Goal: Task Accomplishment & Management: Complete application form

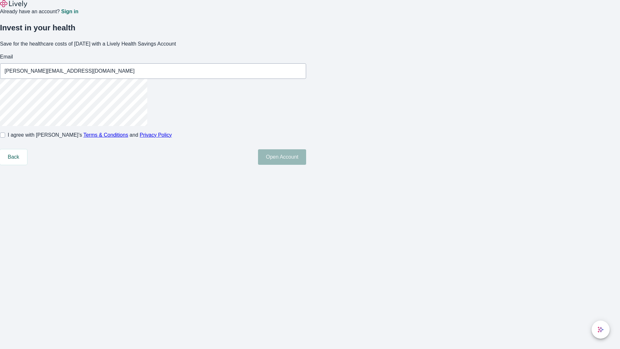
click at [5, 137] on input "I agree with Lively’s Terms & Conditions and Privacy Policy" at bounding box center [2, 134] width 5 height 5
checkbox input "true"
click at [306, 165] on button "Open Account" at bounding box center [282, 156] width 48 height 15
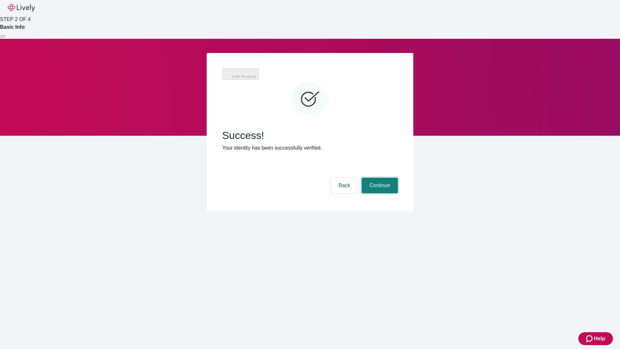
click at [379, 177] on button "Continue" at bounding box center [379, 184] width 36 height 15
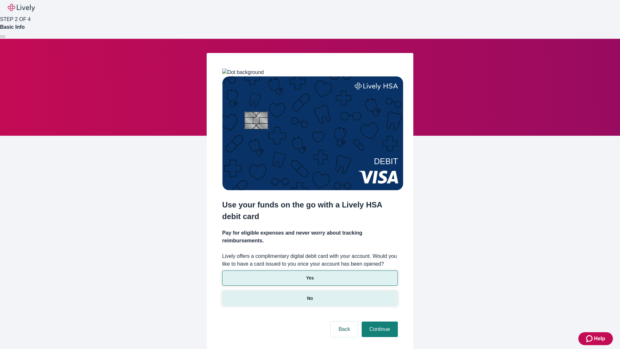
click at [309, 295] on p "No" at bounding box center [310, 298] width 6 height 7
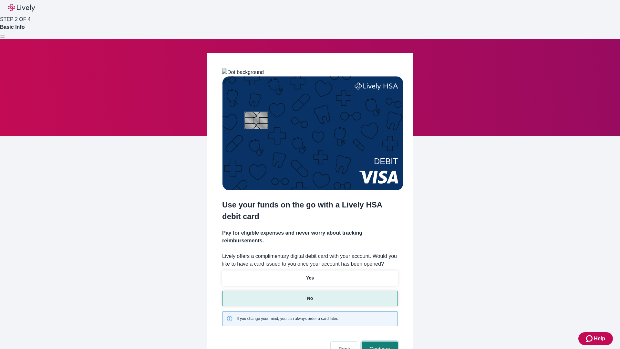
click at [379, 341] on button "Continue" at bounding box center [379, 348] width 36 height 15
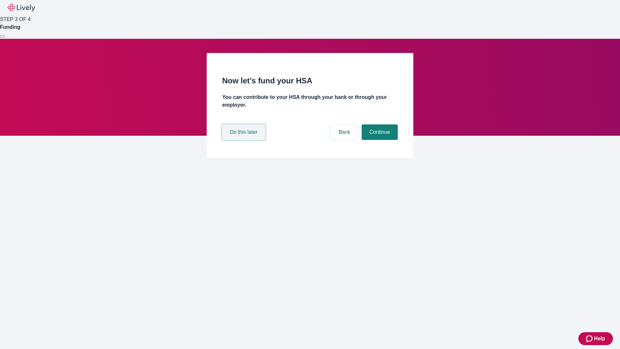
click at [244, 140] on button "Do this later" at bounding box center [243, 131] width 43 height 15
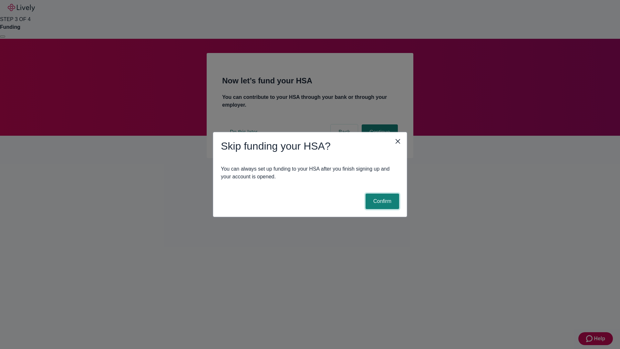
click at [381, 201] on button "Confirm" at bounding box center [382, 200] width 34 height 15
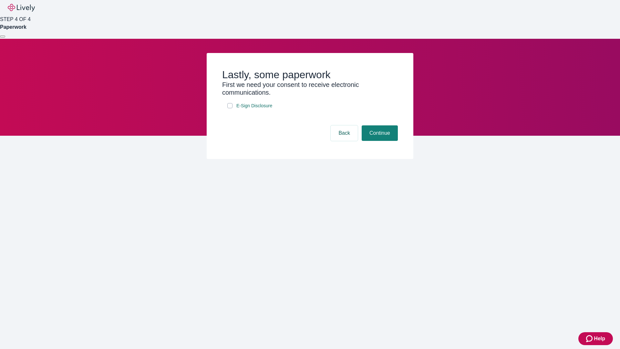
click at [230, 108] on input "E-Sign Disclosure" at bounding box center [229, 105] width 5 height 5
checkbox input "true"
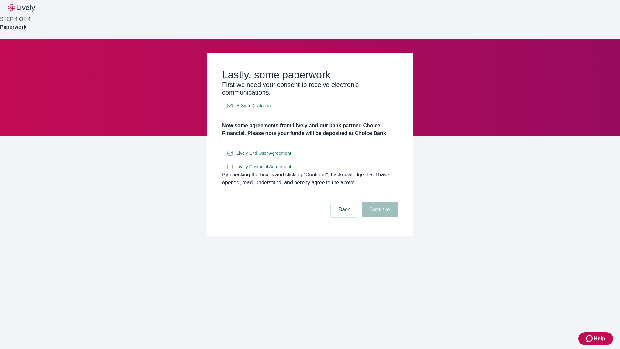
click at [230, 169] on input "Lively Custodial Agreement" at bounding box center [229, 166] width 5 height 5
checkbox input "true"
click at [379, 217] on button "Continue" at bounding box center [379, 209] width 36 height 15
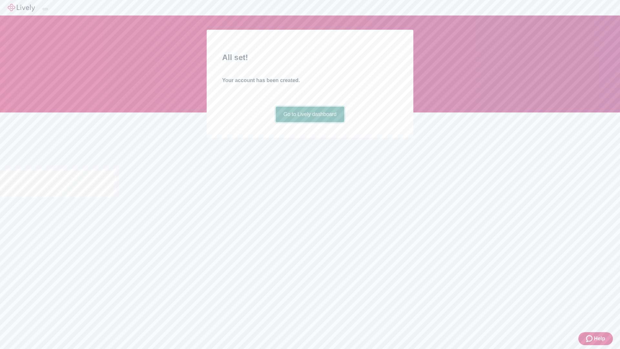
click at [309, 122] on link "Go to Lively dashboard" at bounding box center [310, 113] width 69 height 15
